Goal: Task Accomplishment & Management: Use online tool/utility

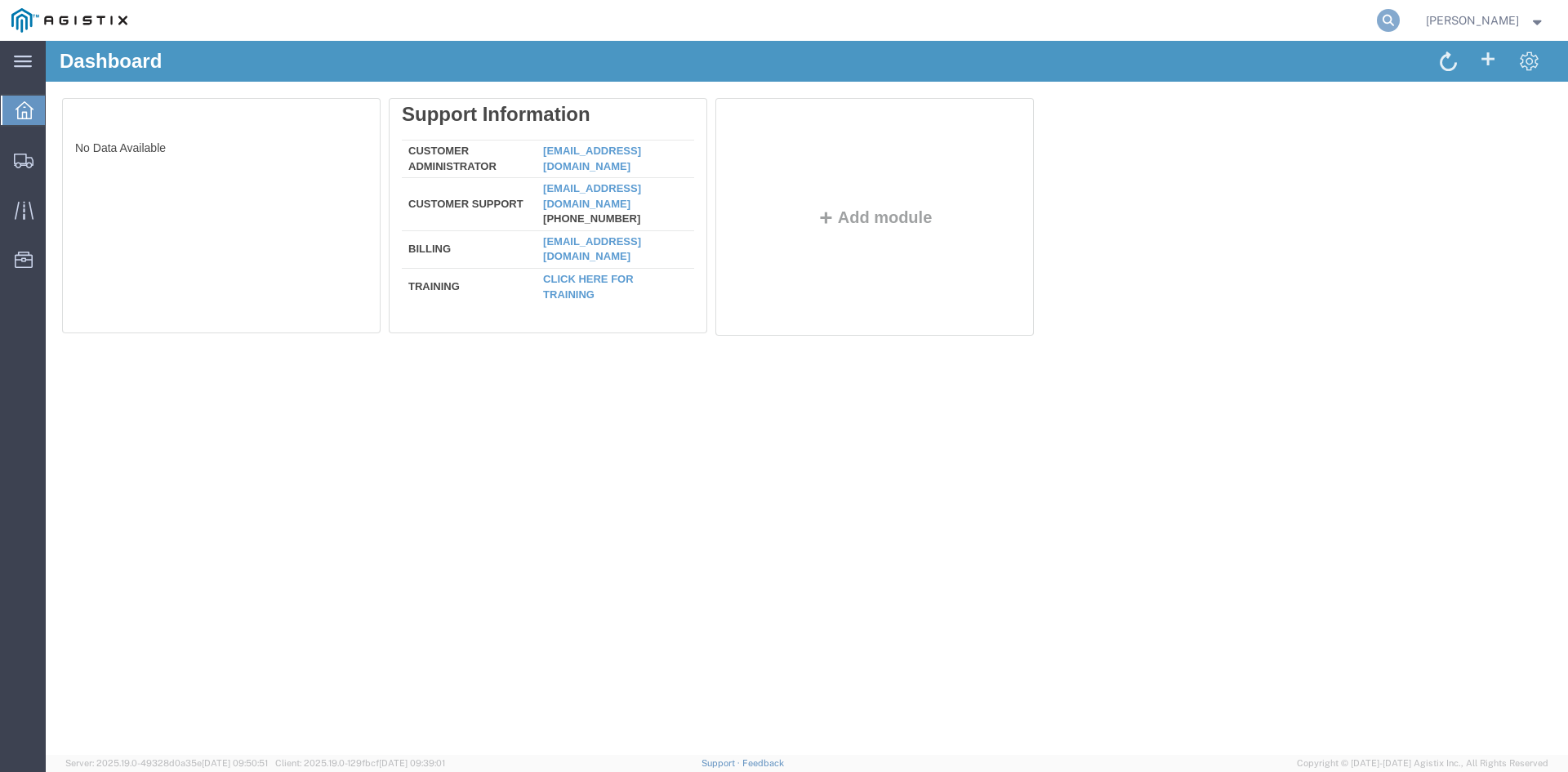
click at [1400, 20] on icon at bounding box center [1388, 20] width 23 height 23
paste input "56832469"
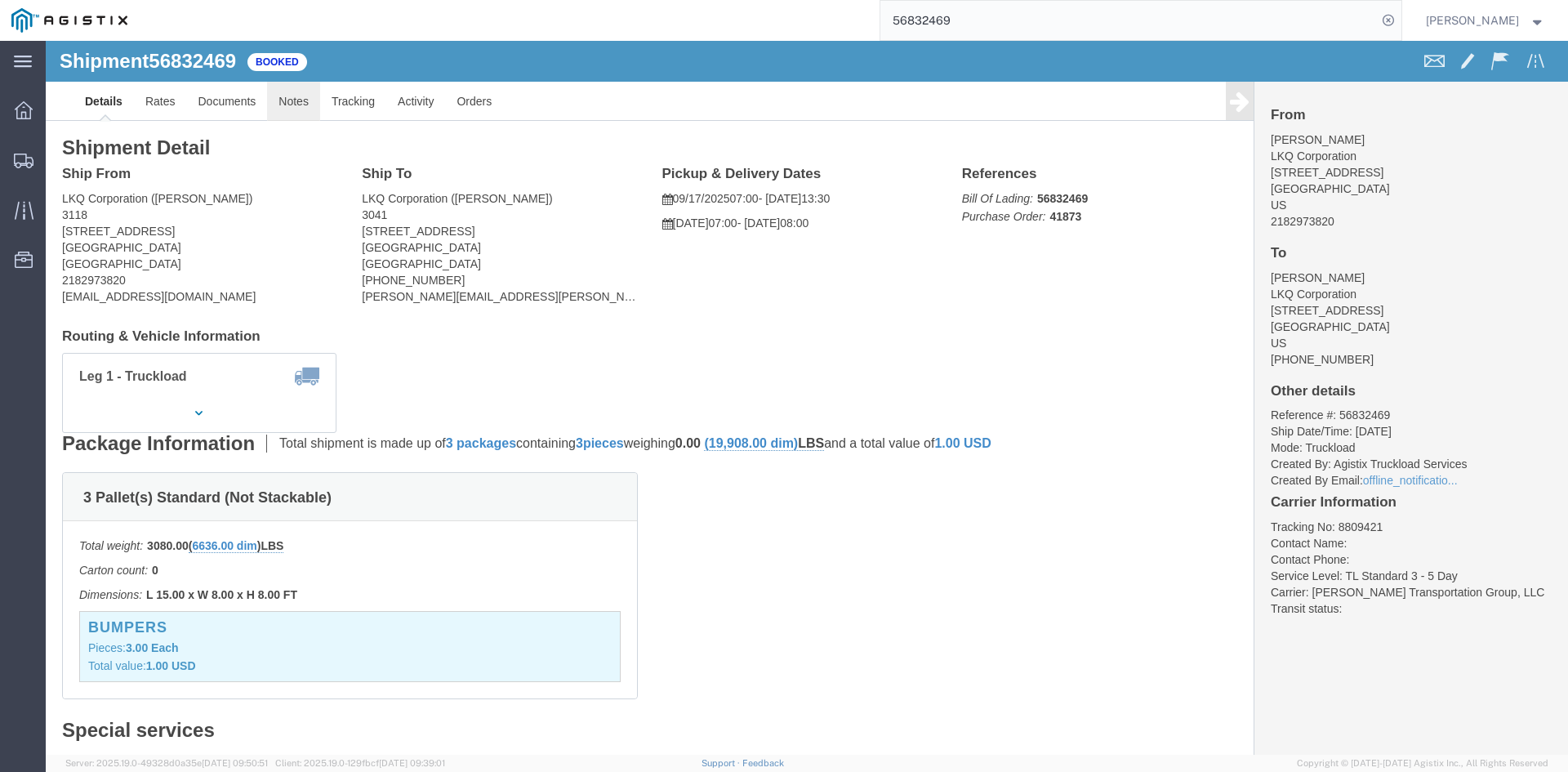
click link "Notes"
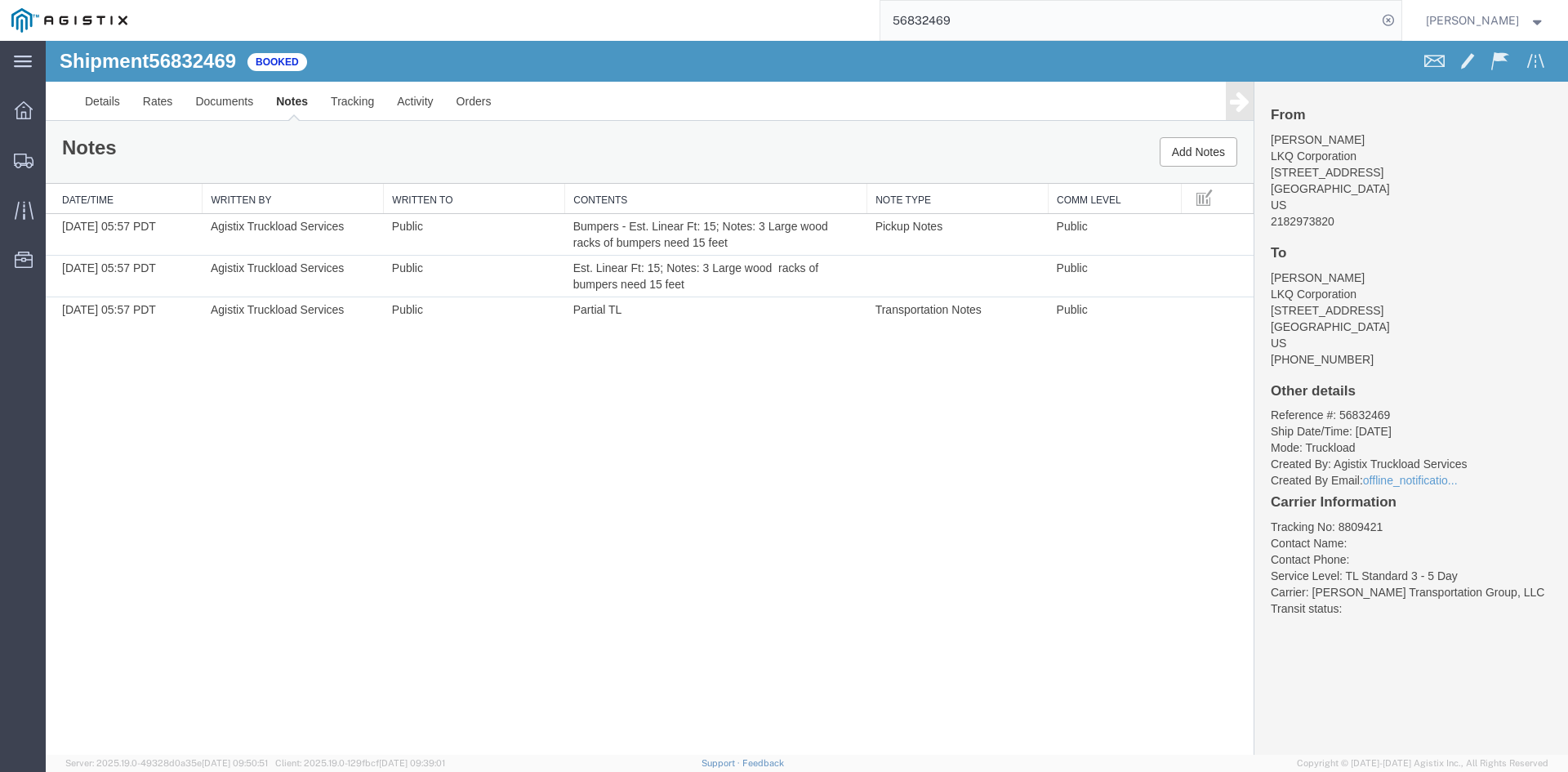
click at [953, 23] on input "56832469" at bounding box center [1129, 20] width 497 height 39
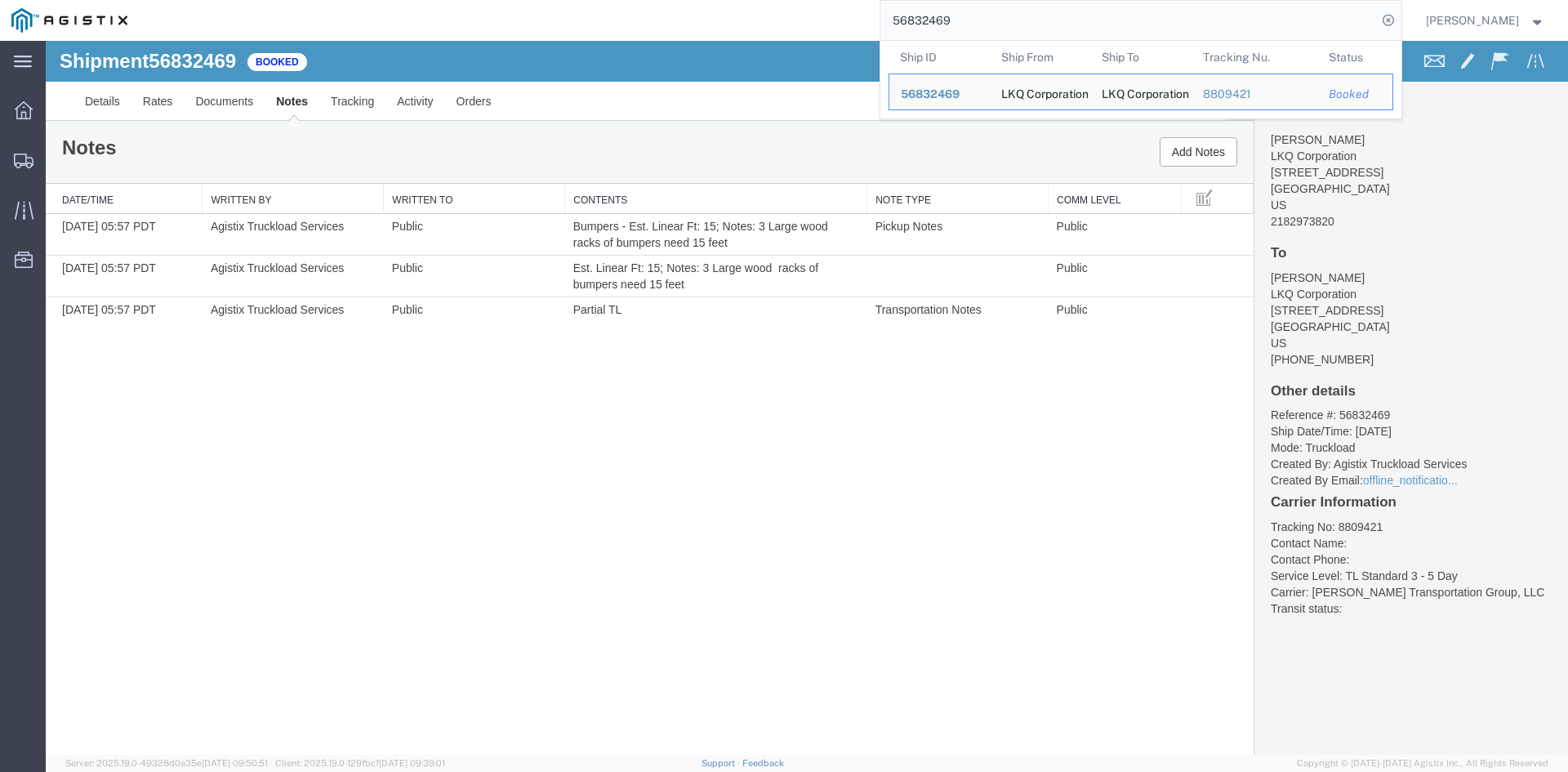
click at [953, 23] on input "56832469" at bounding box center [1129, 20] width 497 height 39
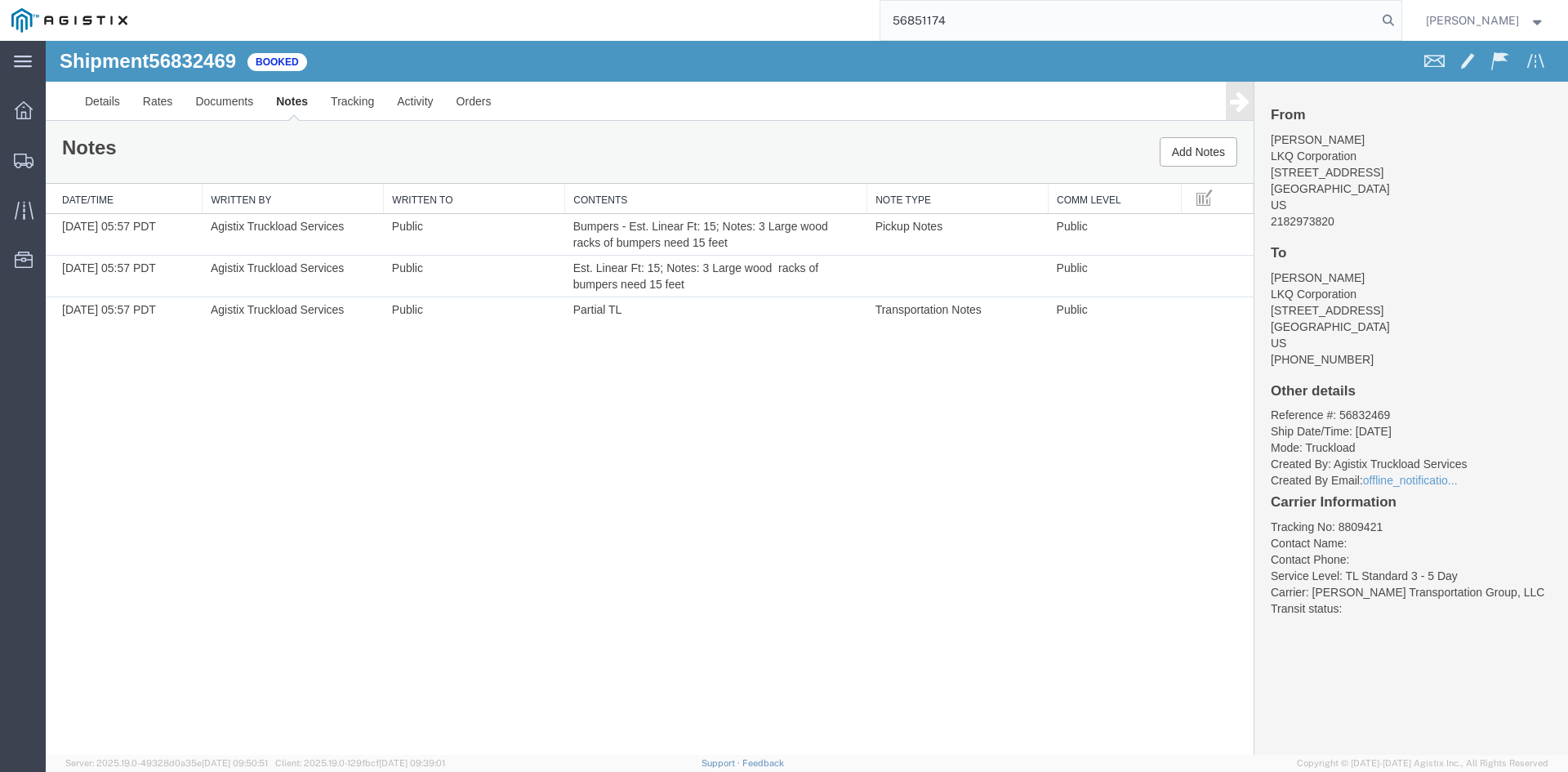
type input "56851174"
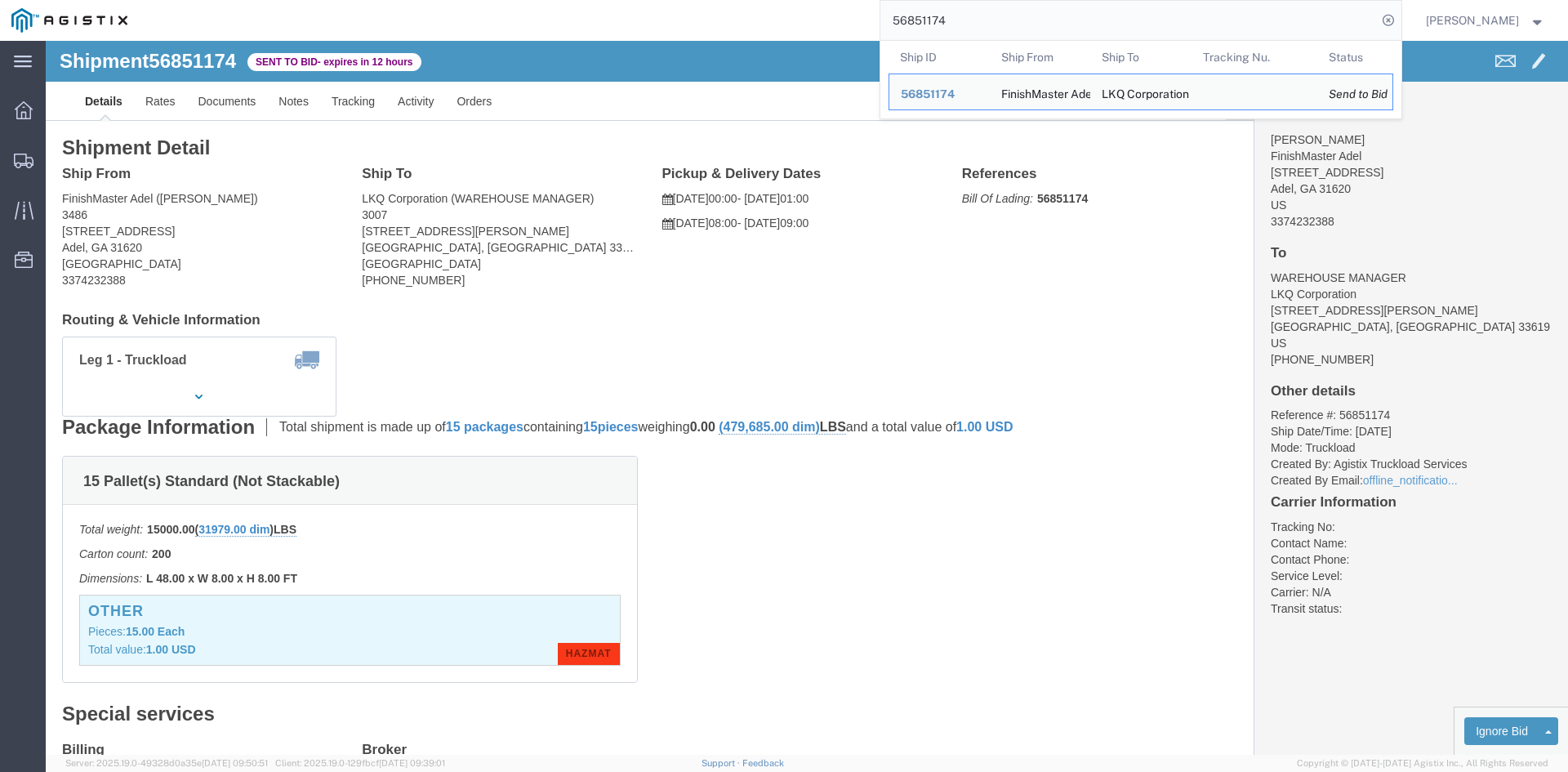
drag, startPoint x: 1446, startPoint y: 659, endPoint x: 1250, endPoint y: 543, distance: 227.8
click link "Enter / Modify Bid"
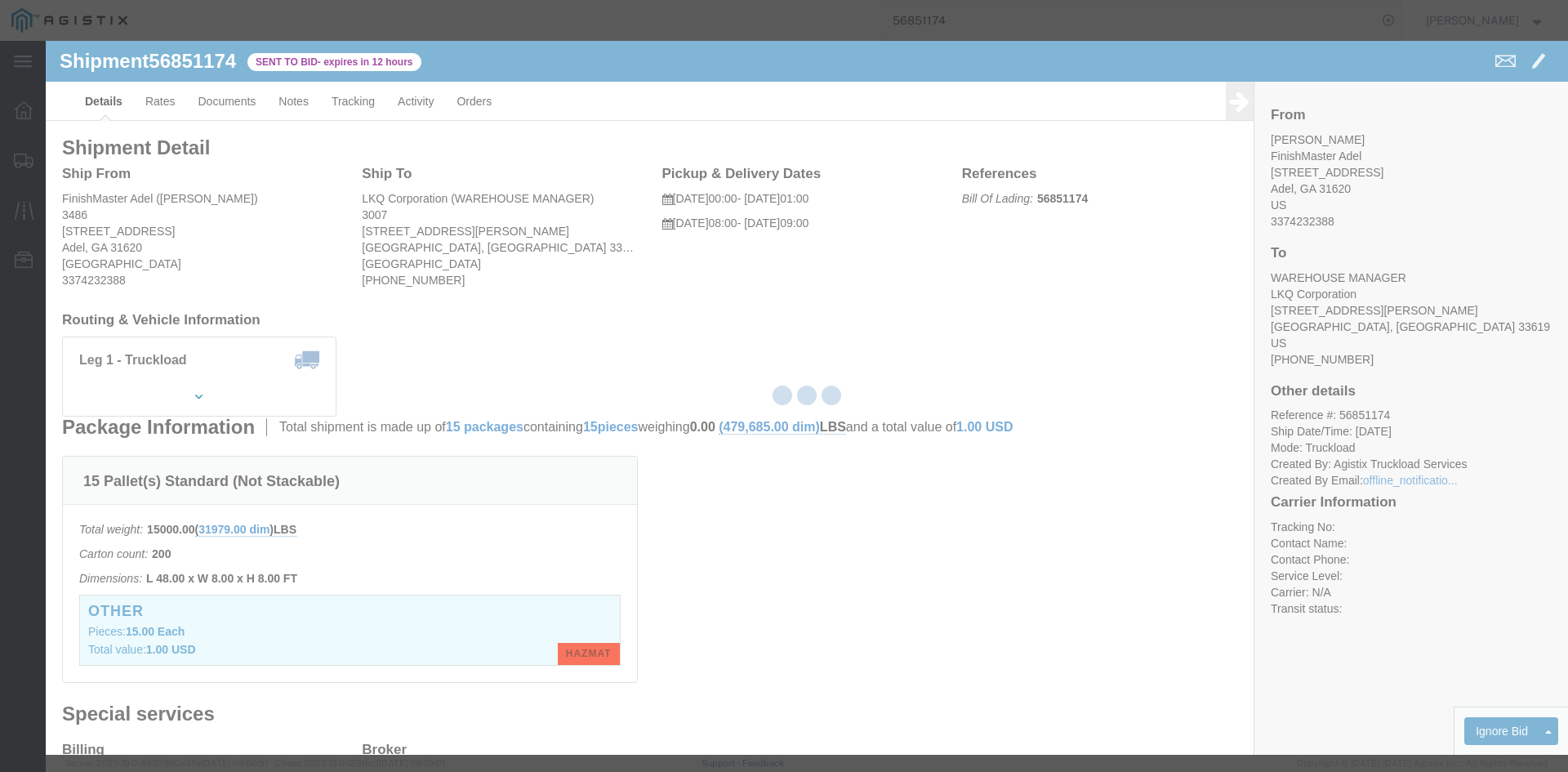
select select "4512"
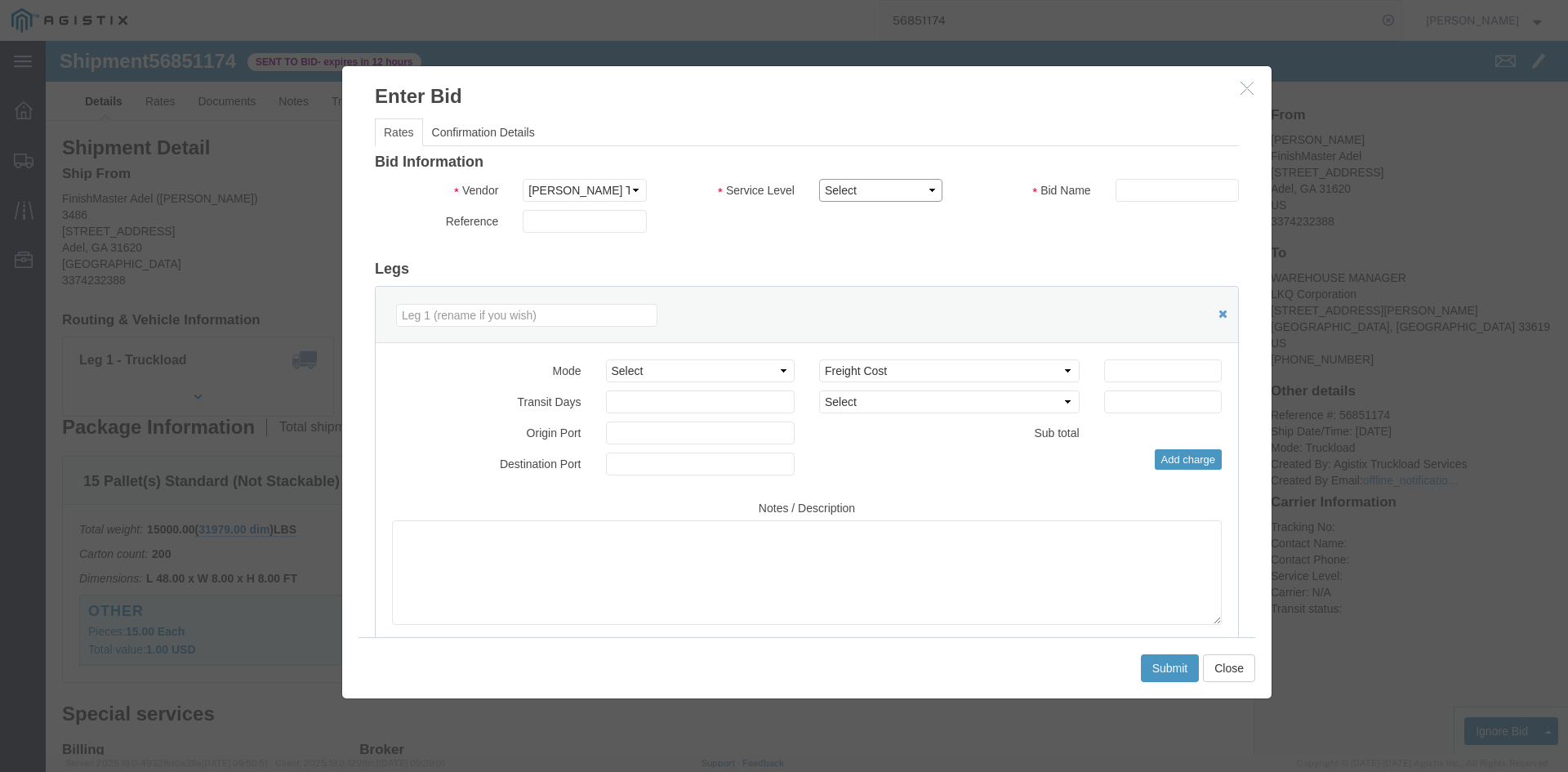
click select "Select LTL 3 - 5 Day Less than Truckload Rail Reefer TL Standard 3 - 5 Day Truc…"
select select "13784"
click select "Select LTL 3 - 5 Day Less than Truckload Rail Reefer TL Standard 3 - 5 Day Truc…"
click input "text"
type input "bid"
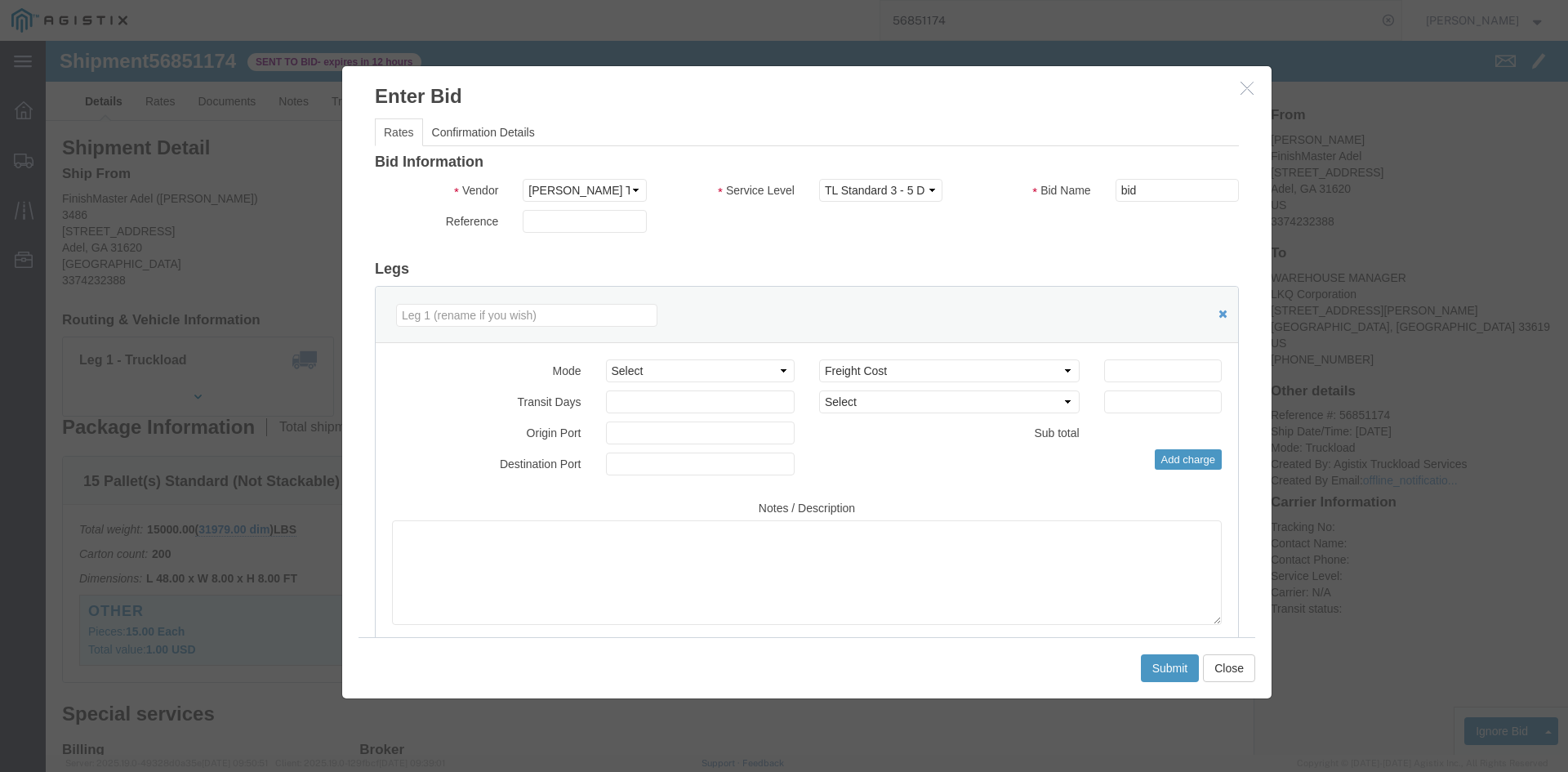
click div "Bid Information Vendor Select [PERSON_NAME] Transportation Group, LLC Service L…"
click input "number"
type input "1350"
click button "Submit"
